Goal: Find contact information: Find contact information

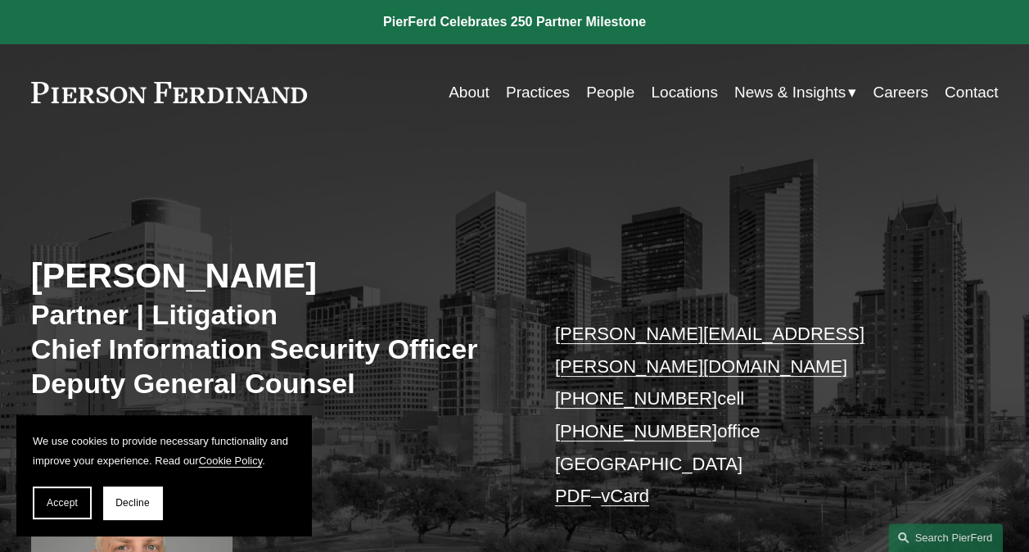
scroll to position [82, 0]
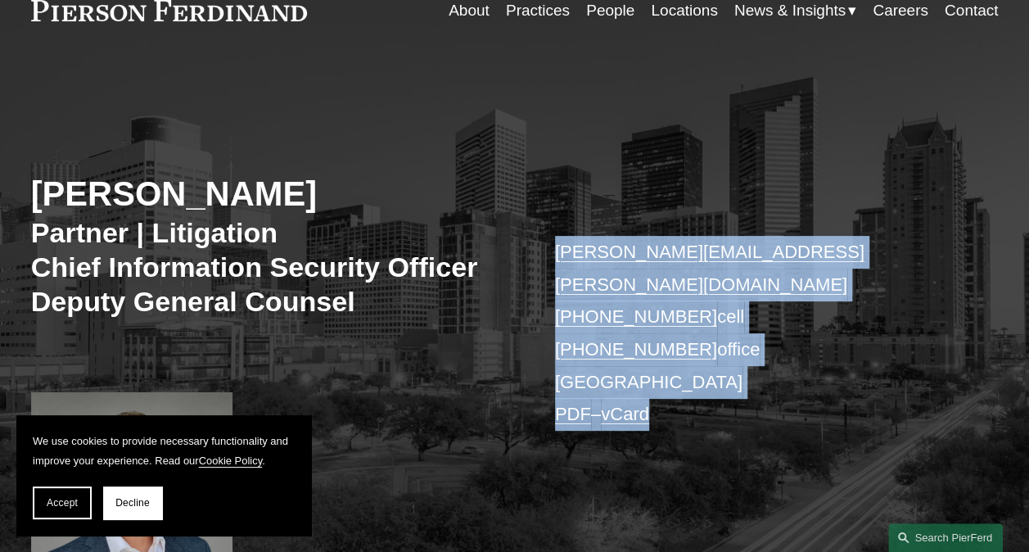
drag, startPoint x: 544, startPoint y: 248, endPoint x: 699, endPoint y: 417, distance: 229.5
click at [699, 417] on div "[PERSON_NAME] Partner | Litigation Chief Information Security Officer Deputy Ge…" at bounding box center [514, 343] width 1029 height 507
drag, startPoint x: 699, startPoint y: 417, endPoint x: 614, endPoint y: 291, distance: 151.5
copy p "[PERSON_NAME][EMAIL_ADDRESS][PERSON_NAME][DOMAIN_NAME] [PHONE_NUMBER] cell [PHO…"
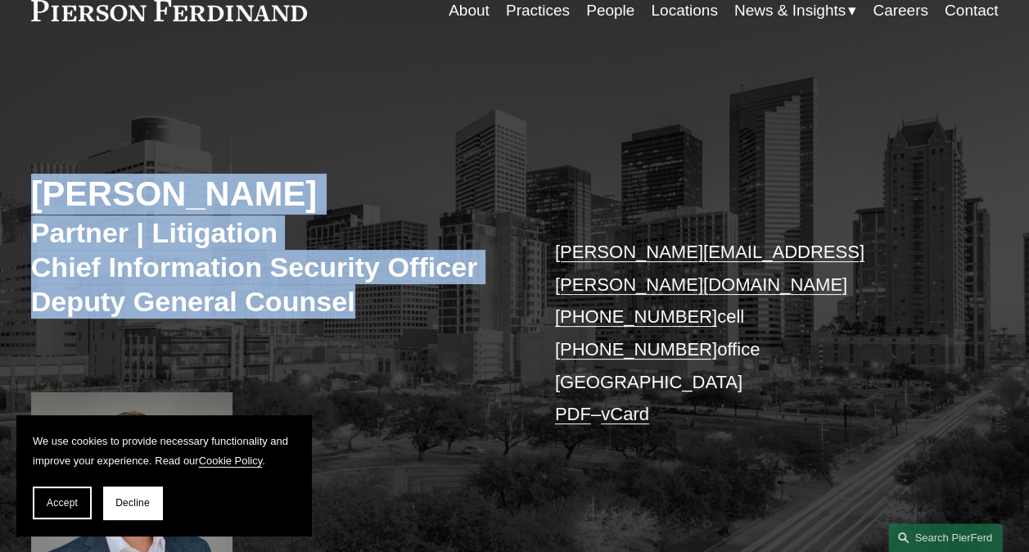
drag, startPoint x: 377, startPoint y: 311, endPoint x: 38, endPoint y: 198, distance: 357.3
click at [38, 198] on div "[PERSON_NAME] Partner | Litigation Chief Information Security Officer Deputy Ge…" at bounding box center [514, 343] width 1029 height 507
copy div "[PERSON_NAME] Partner | Litigation Chief Information Security Officer Deputy Ge…"
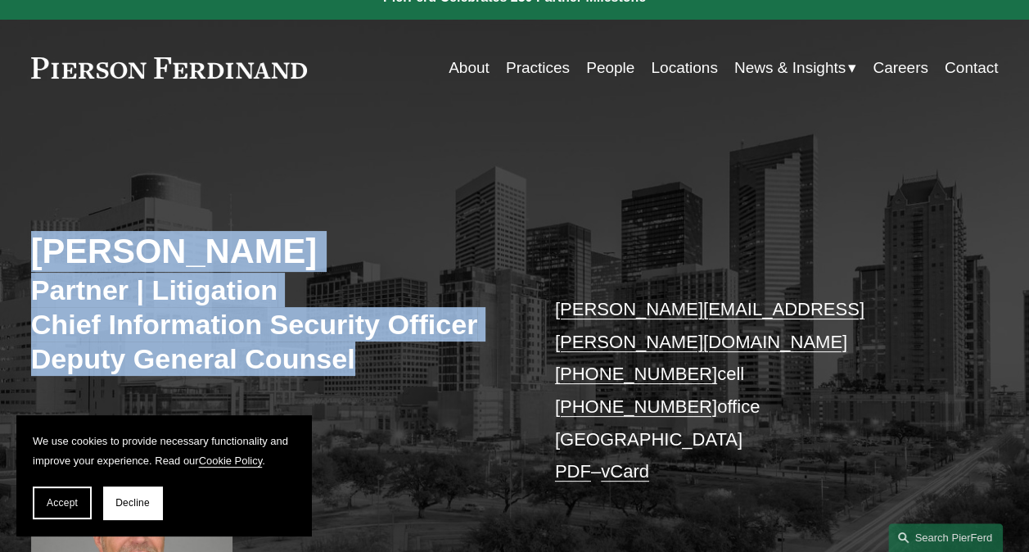
scroll to position [0, 0]
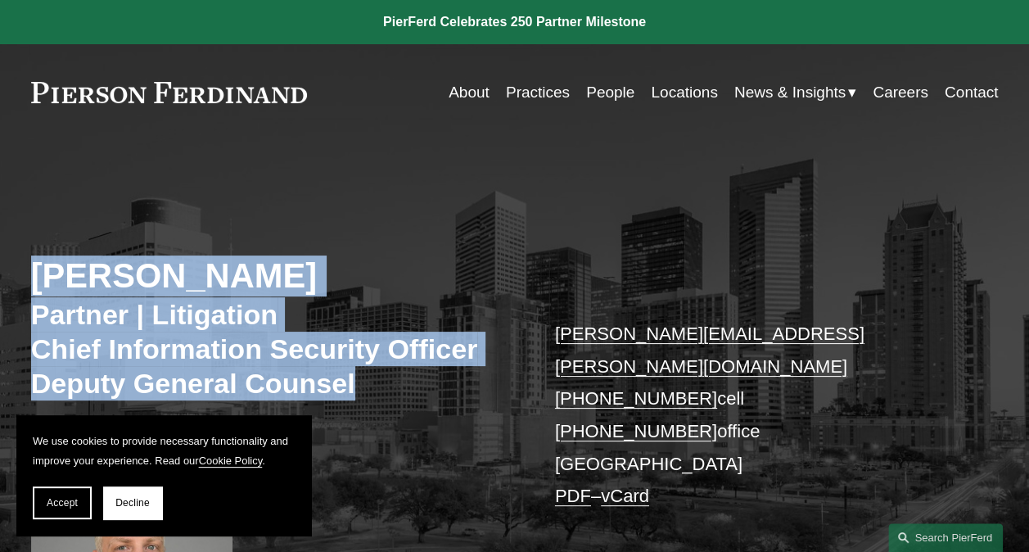
click at [132, 498] on span "Decline" at bounding box center [132, 502] width 34 height 11
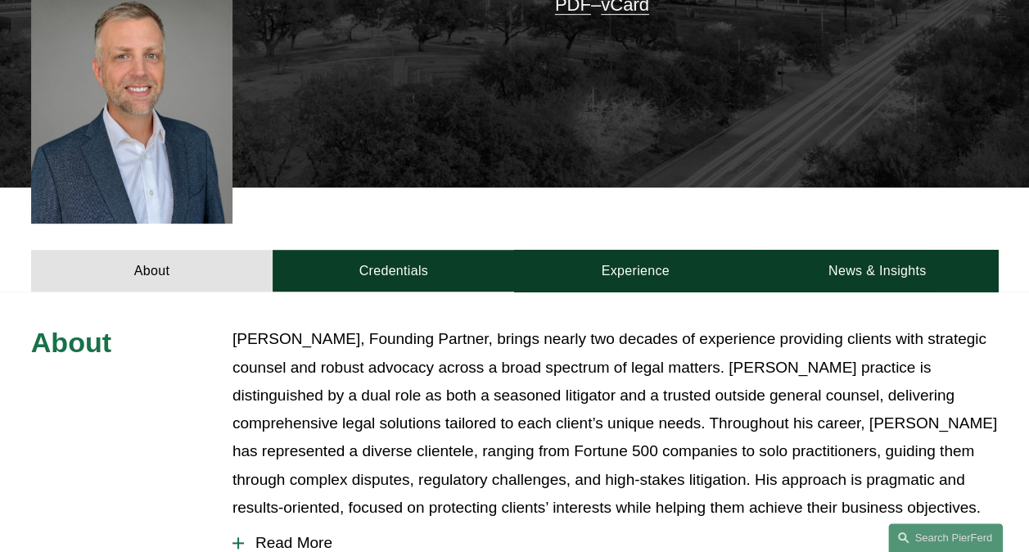
scroll to position [409, 0]
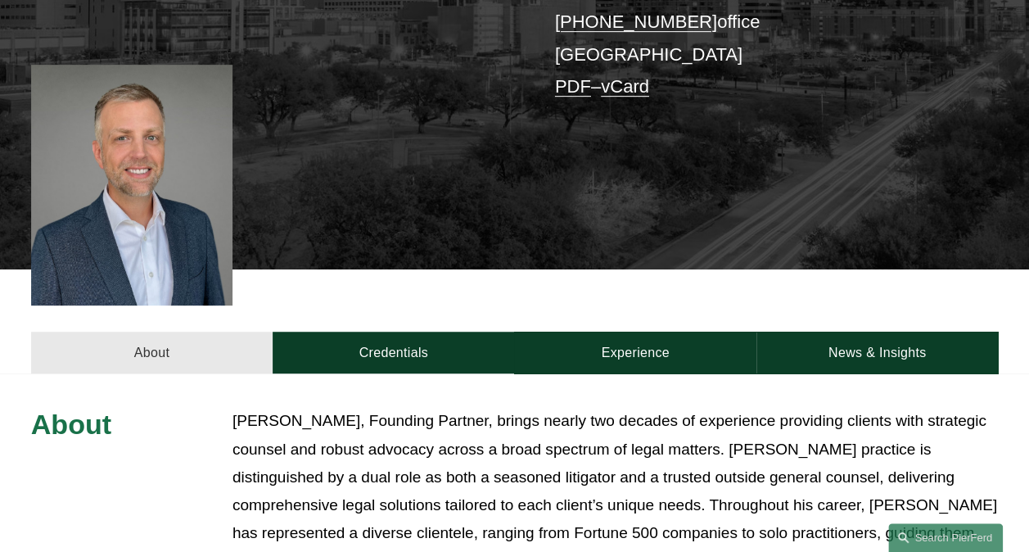
click at [159, 332] on link "About" at bounding box center [152, 353] width 242 height 42
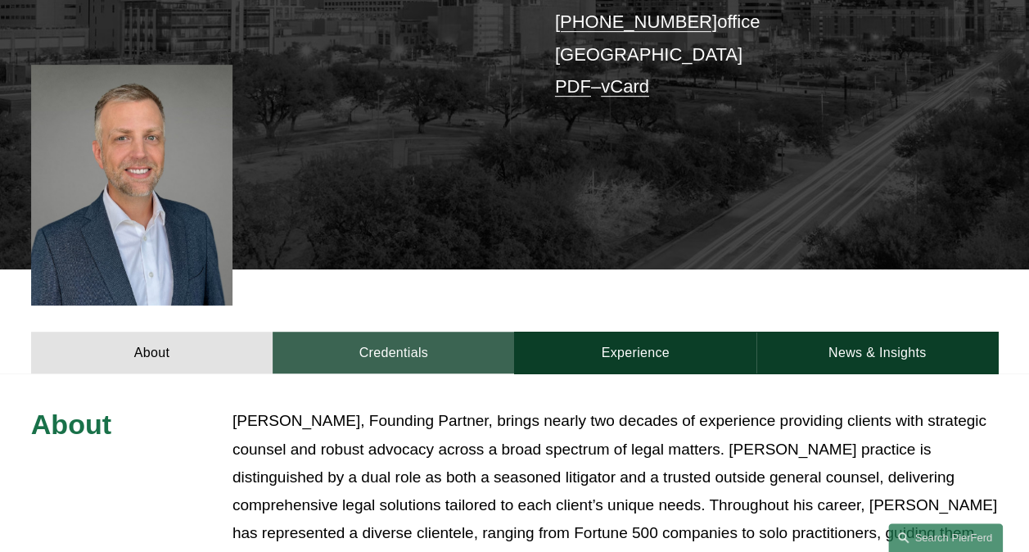
click at [393, 337] on link "Credentials" at bounding box center [394, 353] width 242 height 42
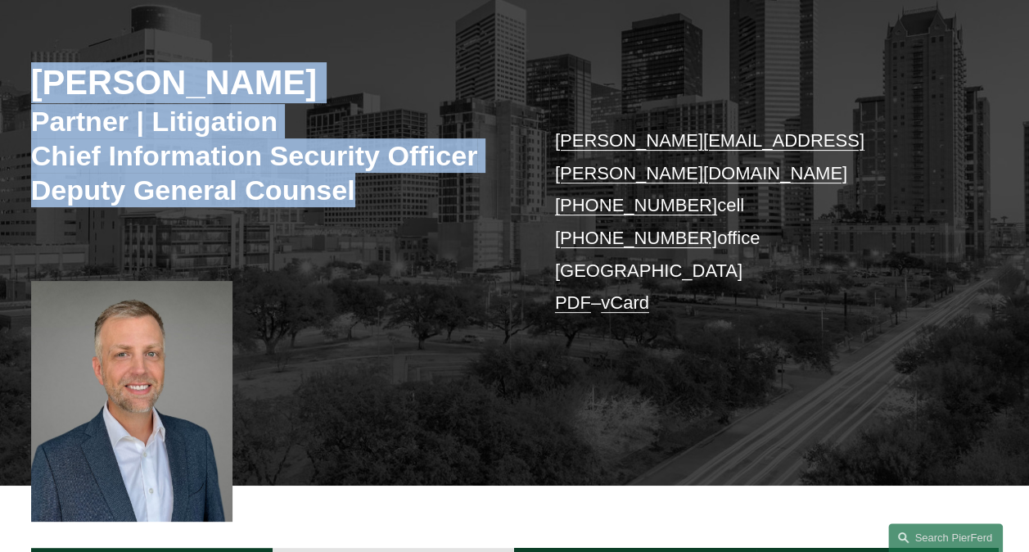
scroll to position [328, 0]
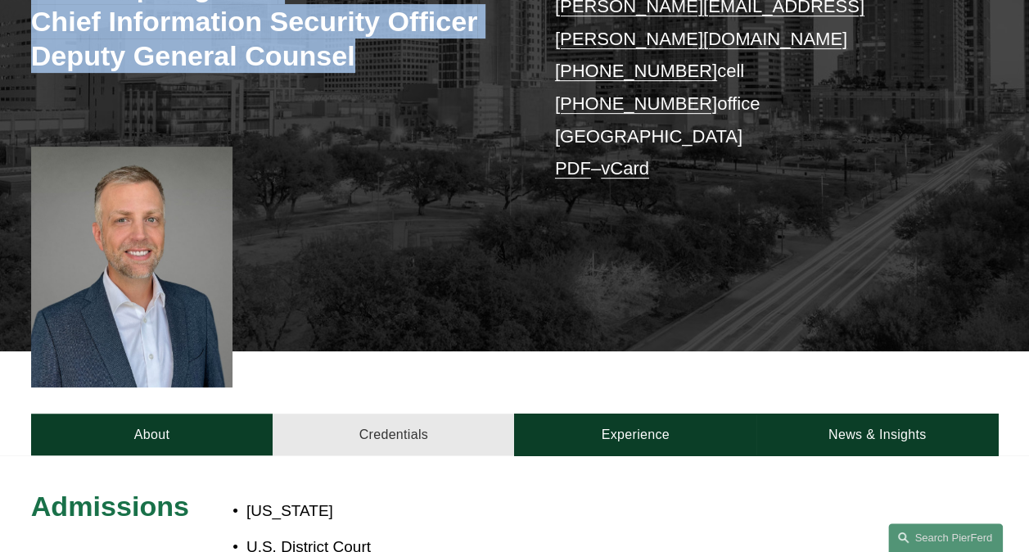
click at [400, 413] on link "Credentials" at bounding box center [394, 434] width 242 height 42
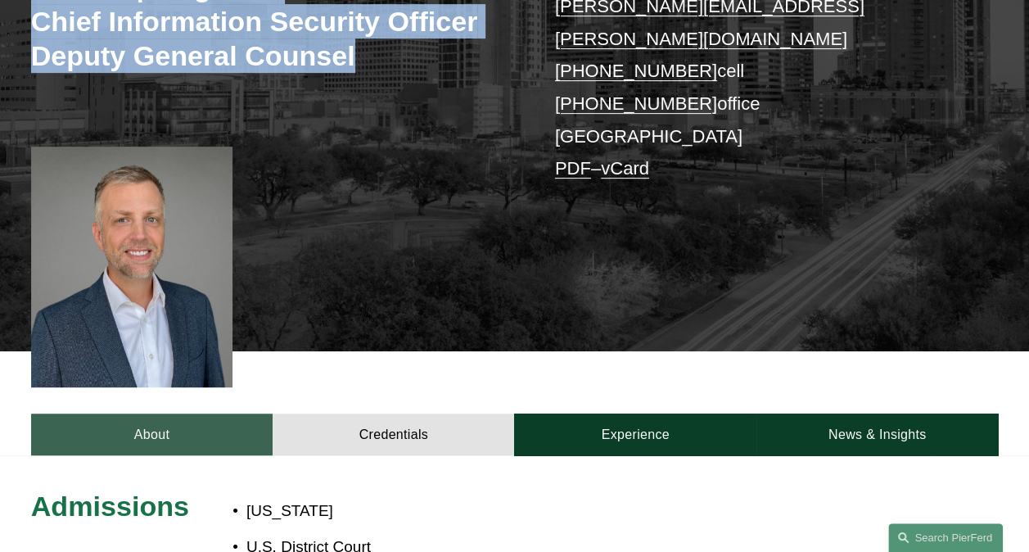
click at [178, 413] on link "About" at bounding box center [152, 434] width 242 height 42
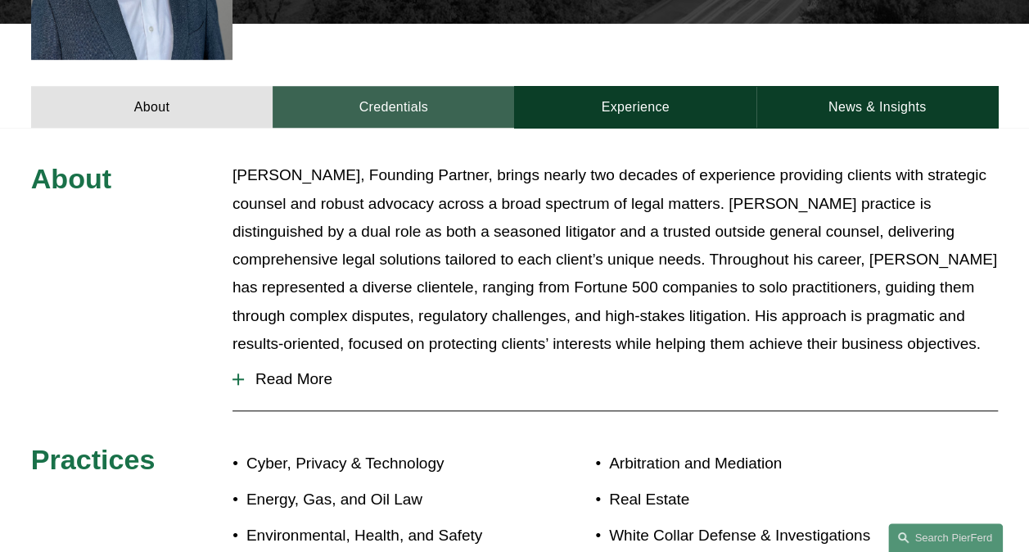
scroll to position [737, 0]
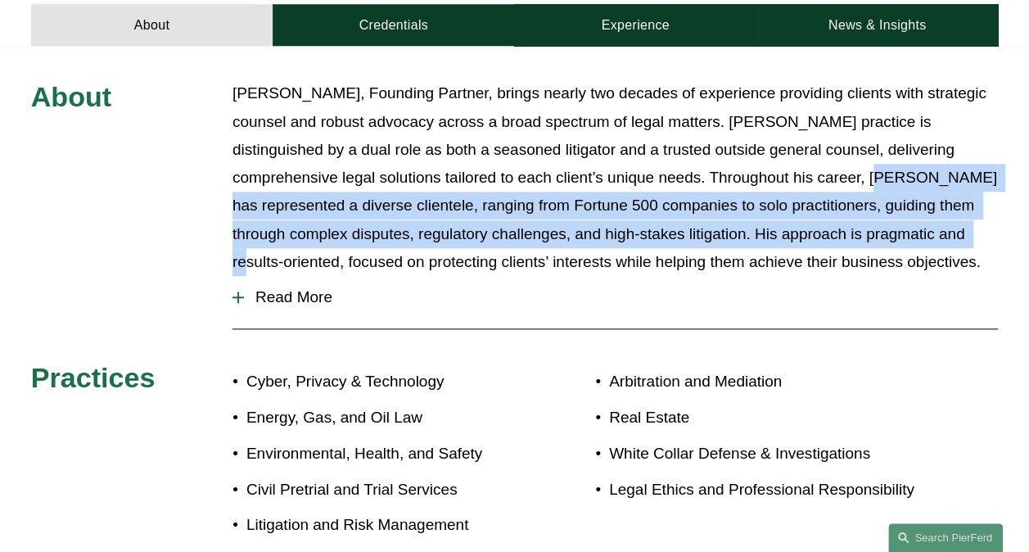
drag, startPoint x: 756, startPoint y: 144, endPoint x: 862, endPoint y: 220, distance: 130.9
click at [862, 220] on p "[PERSON_NAME], Founding Partner, brings nearly two decades of experience provid…" at bounding box center [616, 177] width 766 height 197
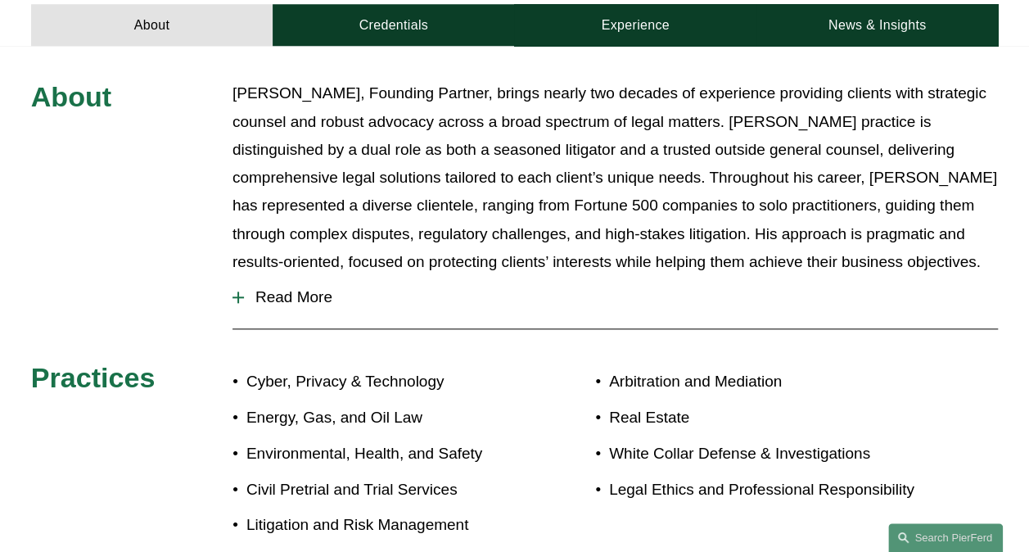
click at [612, 239] on p "[PERSON_NAME], Founding Partner, brings nearly two decades of experience provid…" at bounding box center [616, 177] width 766 height 197
